Goal: Information Seeking & Learning: Learn about a topic

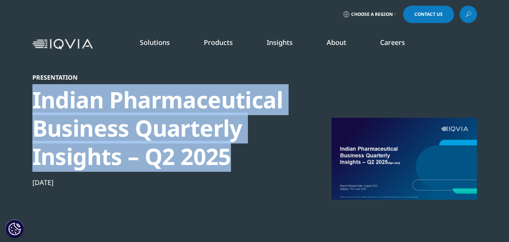
scroll to position [69, 445]
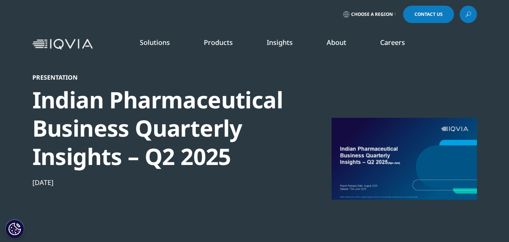
click at [276, 205] on div "Presentation Indian Pharmaceutical Business Quarterly Insights – Q2 2025 Aug 11…" at bounding box center [161, 168] width 259 height 189
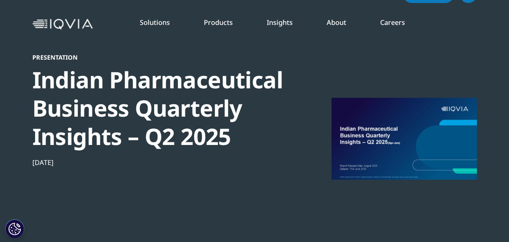
scroll to position [0, 0]
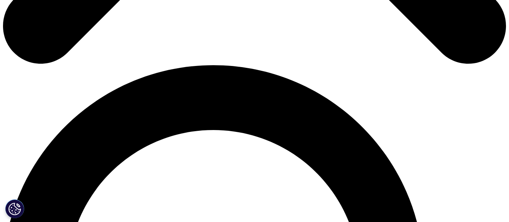
scroll to position [454, 0]
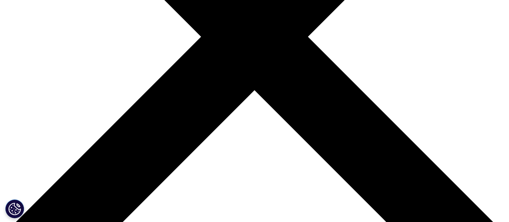
scroll to position [503, 0]
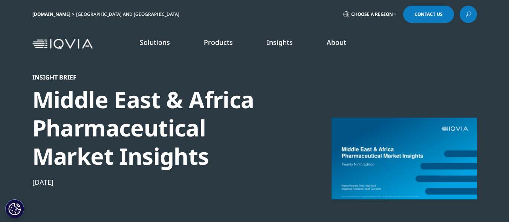
scroll to position [94, 445]
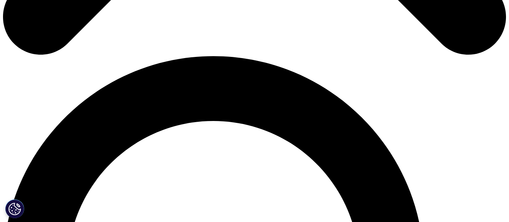
scroll to position [495, 0]
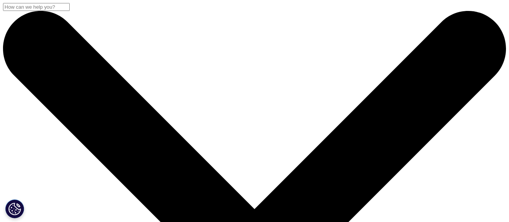
scroll to position [69, 445]
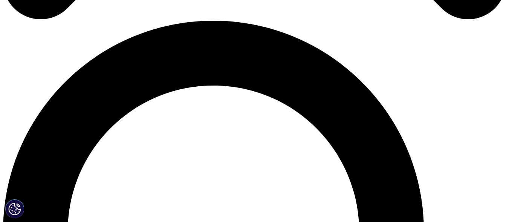
scroll to position [69, 445]
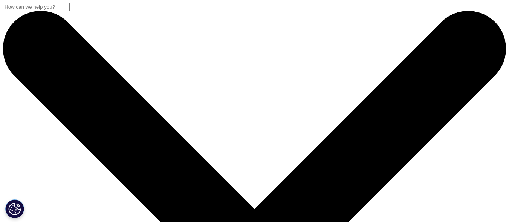
scroll to position [139, 445]
